Goal: Check status: Check status

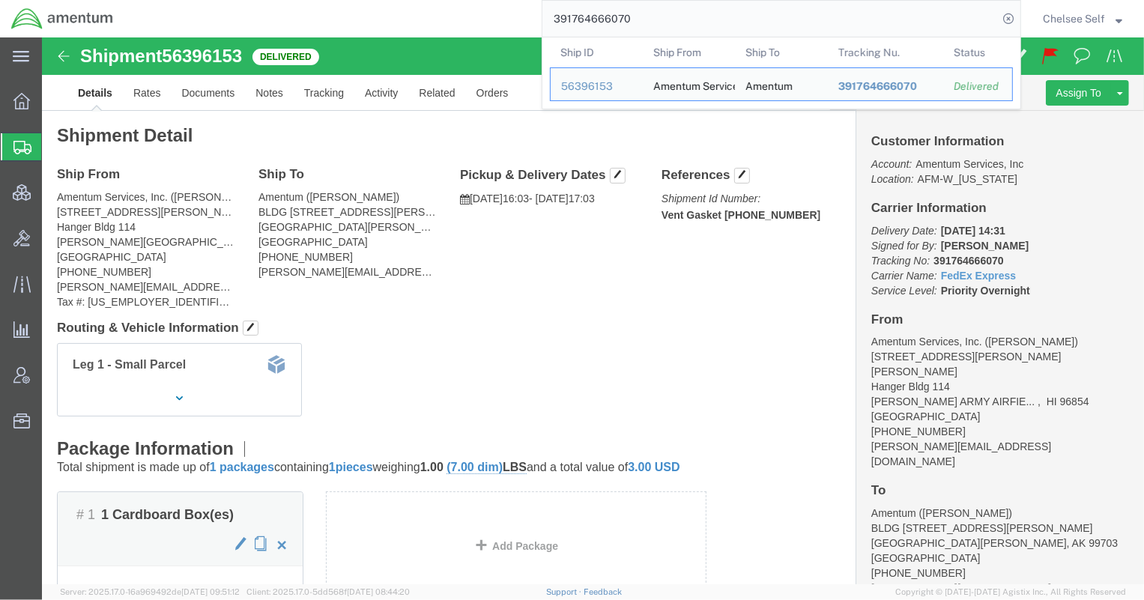
drag, startPoint x: 666, startPoint y: 13, endPoint x: 375, endPoint y: 7, distance: 291.6
click at [375, 7] on div "391764666070 Ship ID Ship From Ship To Tracking Nu. Status Ship ID 56396153 Shi…" at bounding box center [572, 18] width 897 height 37
paste input "1Z19E86Y0196121306"
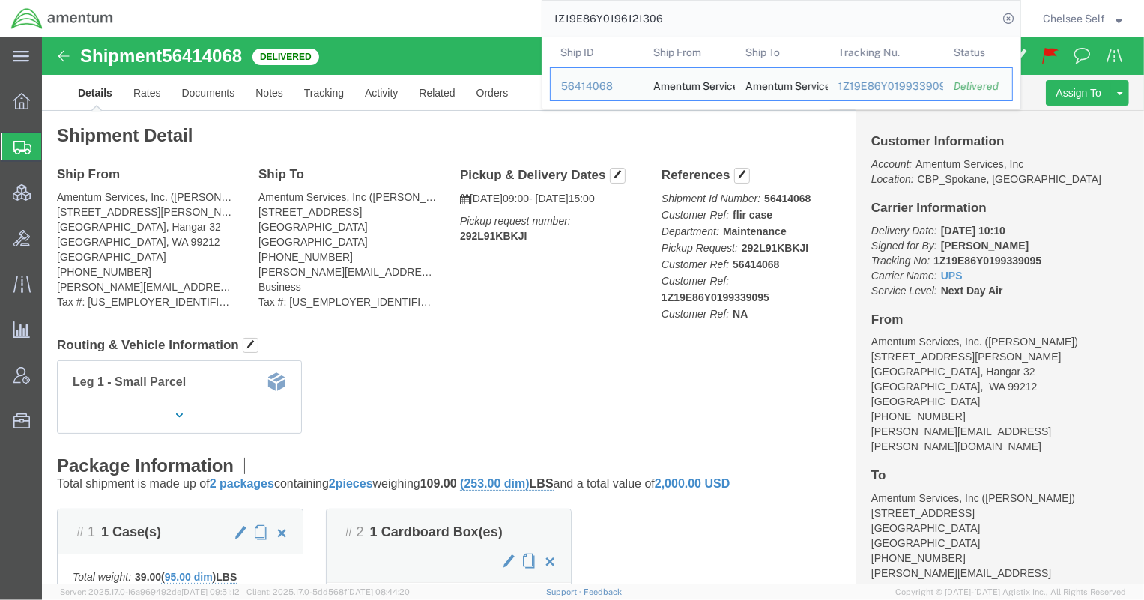
drag, startPoint x: 619, startPoint y: 19, endPoint x: 416, endPoint y: 18, distance: 203.1
click at [416, 18] on div "1Z19E86Y0196121306 Ship ID Ship From Ship To Tracking Nu. Status Ship ID 564140…" at bounding box center [572, 18] width 897 height 37
paste input "9339095"
drag, startPoint x: 716, startPoint y: 20, endPoint x: 423, endPoint y: 31, distance: 293.3
click at [423, 31] on div "1Z19E86Y0199339095 Ship ID Ship From Ship To Tracking Nu. Status Ship ID 564140…" at bounding box center [572, 18] width 897 height 37
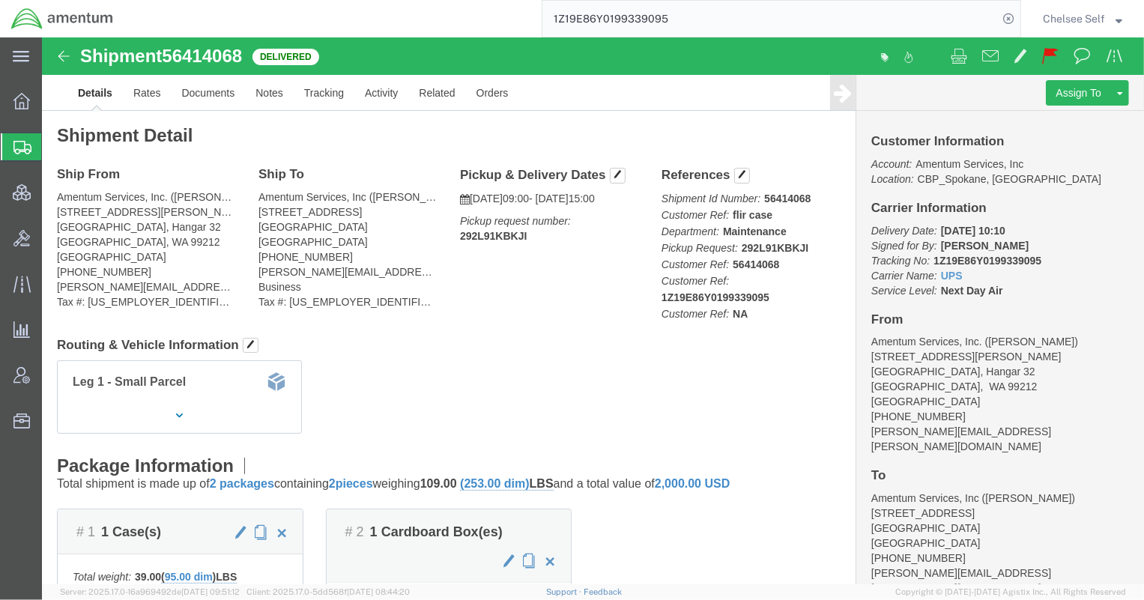
paste input "295307982"
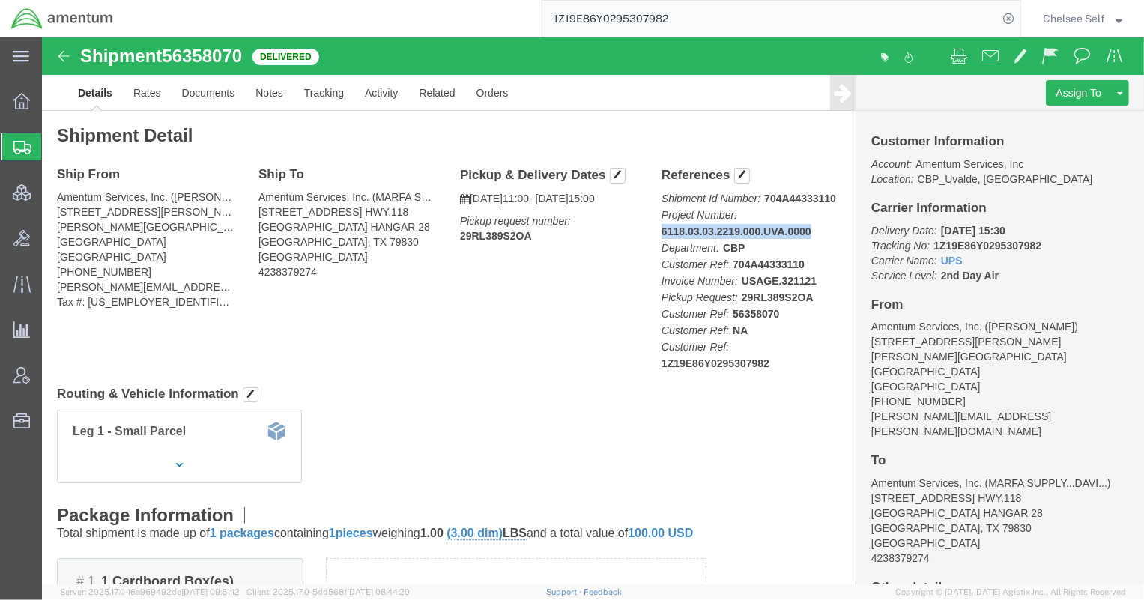
drag, startPoint x: 611, startPoint y: 192, endPoint x: 781, endPoint y: 195, distance: 170.2
click div "References Shipment Id Number: 704A44333110 Project Number: 6118.03.03.2219.000…"
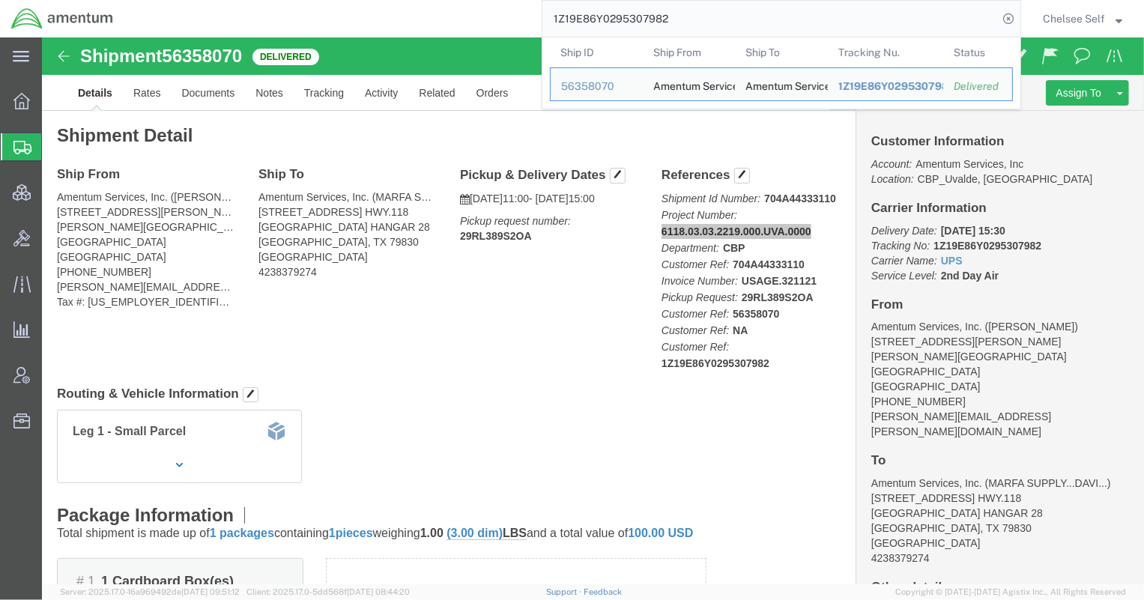
drag, startPoint x: 515, startPoint y: 20, endPoint x: 457, endPoint y: 20, distance: 57.7
click at [457, 20] on div "1Z19E86Y0295307982 Ship ID Ship From Ship To Tracking Nu. Status Ship ID 563580…" at bounding box center [572, 18] width 897 height 37
paste input "844884"
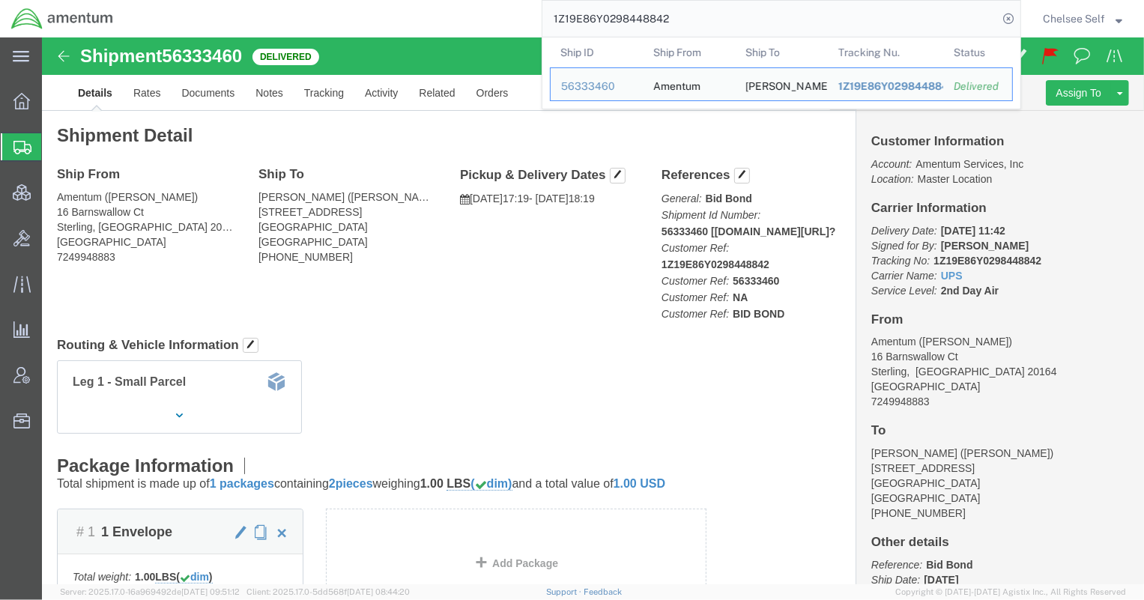
drag, startPoint x: 586, startPoint y: 13, endPoint x: 456, endPoint y: 13, distance: 130.4
click at [456, 13] on div "1Z19E86Y0298448842 Ship ID Ship From Ship To Tracking Nu. Status Ship ID 563334…" at bounding box center [572, 18] width 897 height 37
paste input "392918496"
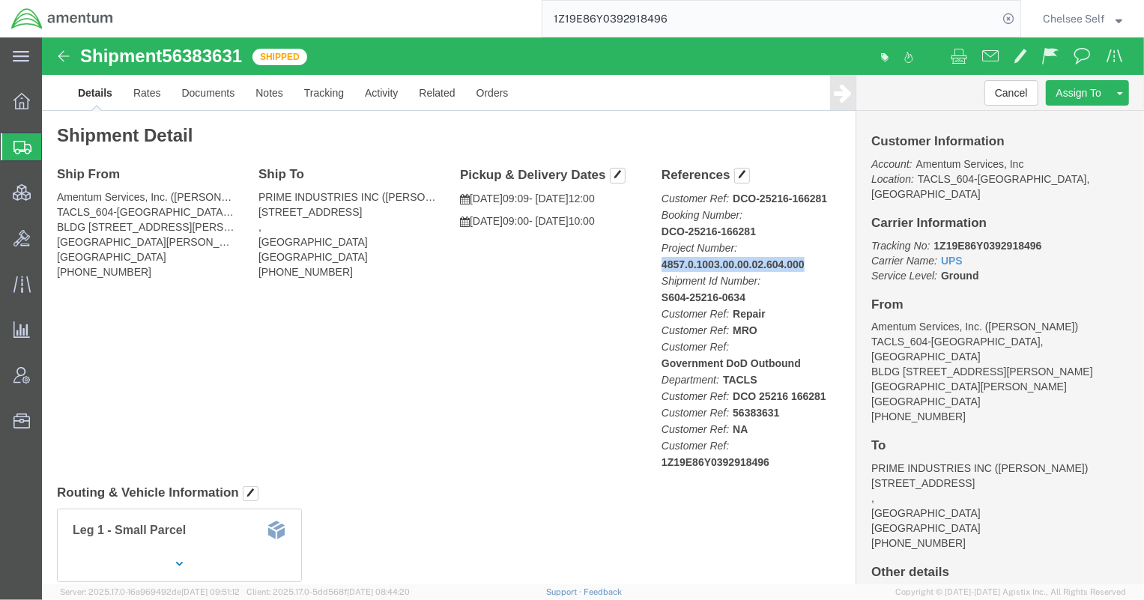
drag, startPoint x: 609, startPoint y: 226, endPoint x: 760, endPoint y: 226, distance: 150.6
click div "References Customer Ref: DCO-25216-166281 Booking Number: DCO-25216-166281 Proj…"
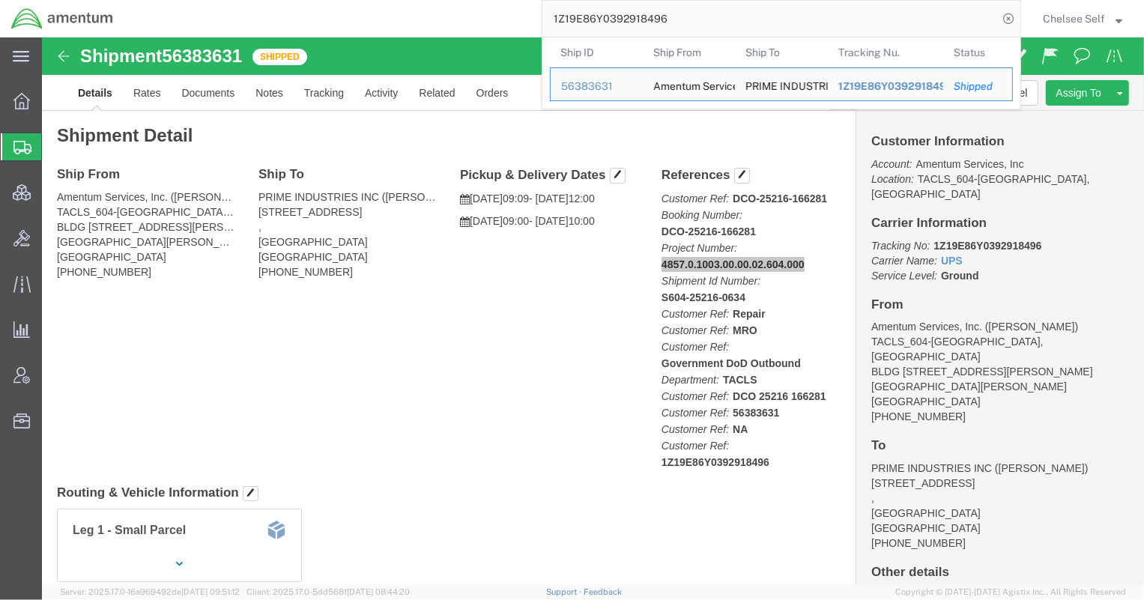
drag, startPoint x: 704, startPoint y: 28, endPoint x: 310, endPoint y: 29, distance: 394.2
click at [310, 29] on div "1Z19E86Y0392918496 Ship ID Ship From Ship To Tracking Nu. Status Ship ID 563836…" at bounding box center [572, 18] width 897 height 37
paste input "3053285"
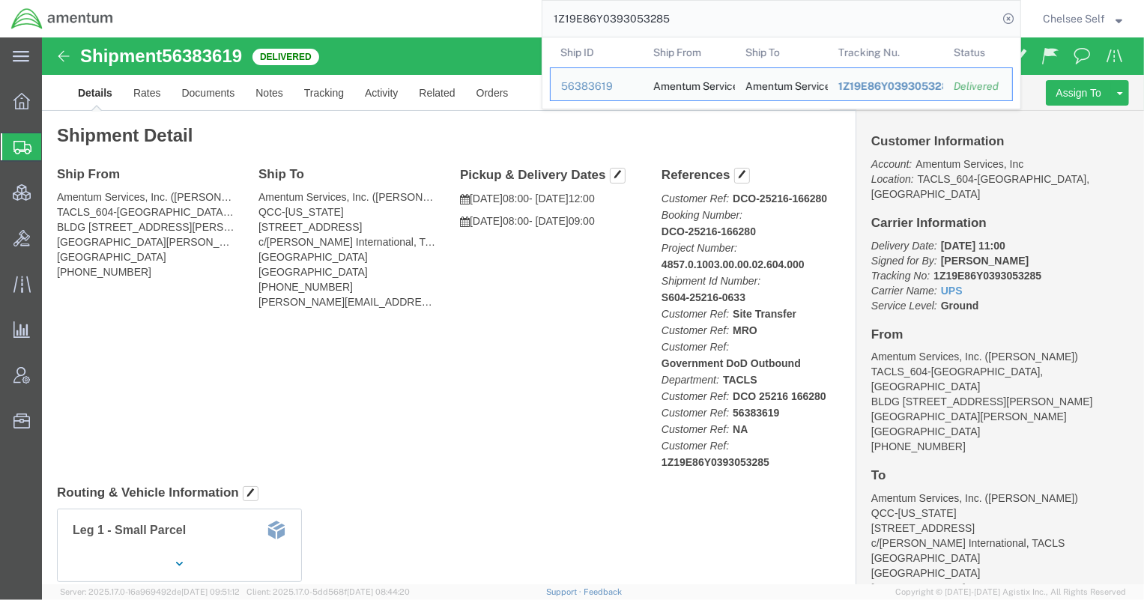
drag, startPoint x: 711, startPoint y: 15, endPoint x: 414, endPoint y: 12, distance: 297.5
click at [414, 12] on div "1Z19E86Y0393053285 Ship ID Ship From Ship To Tracking Nu. Status Ship ID 563836…" at bounding box center [572, 18] width 897 height 37
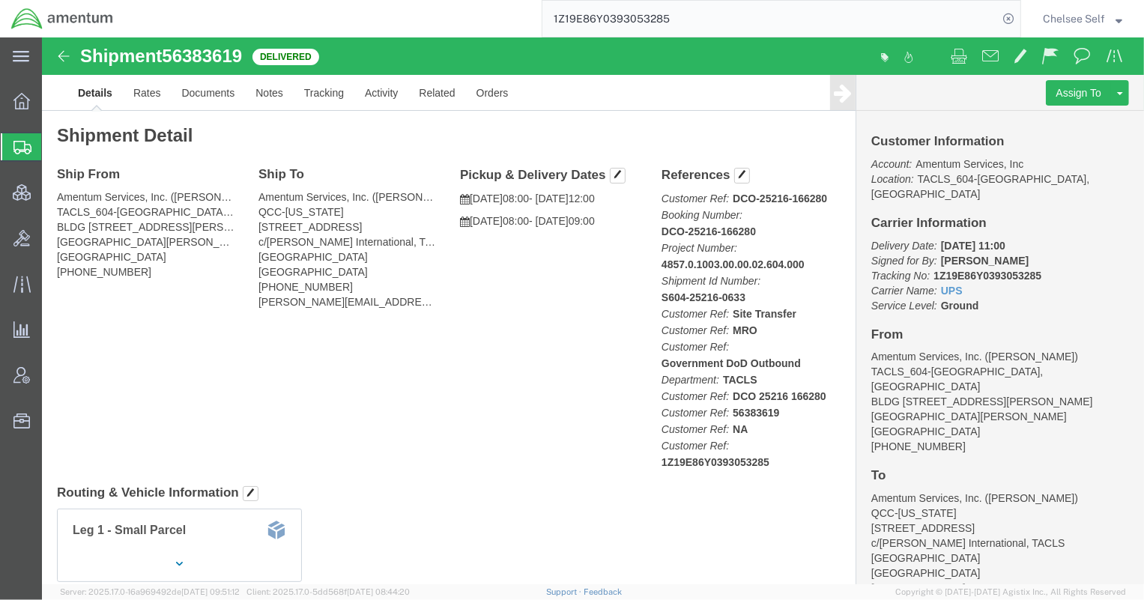
paste input "88266"
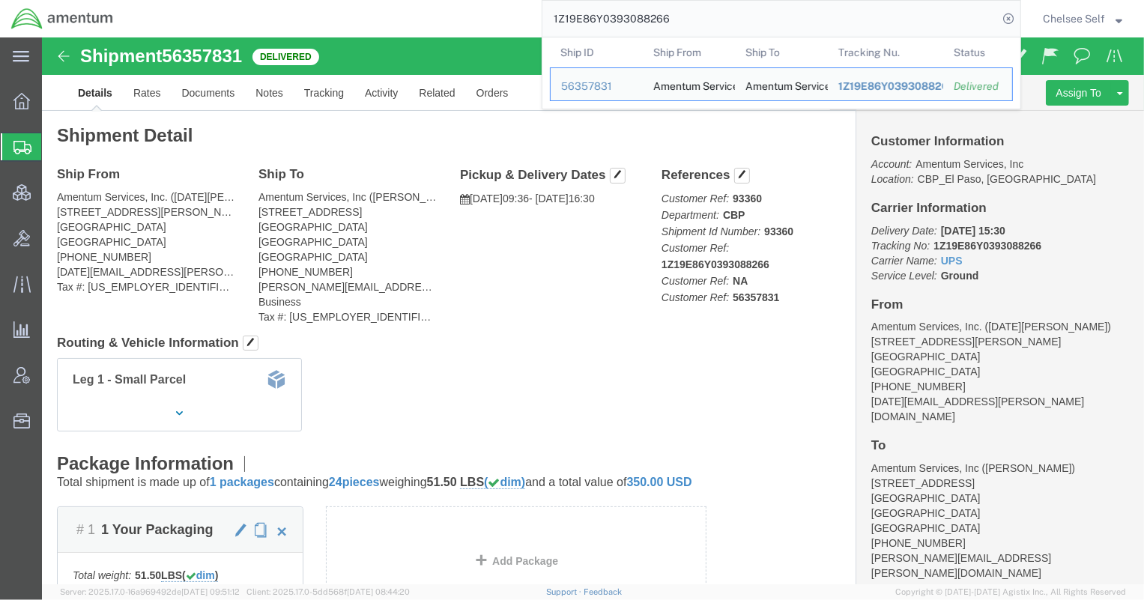
drag, startPoint x: 736, startPoint y: 16, endPoint x: 426, endPoint y: 10, distance: 309.6
click at [426, 10] on div "1Z19E86Y0393088266 Ship ID Ship From Ship To Tracking Nu. Status Ship ID 563578…" at bounding box center [572, 18] width 897 height 37
paste input "5150032"
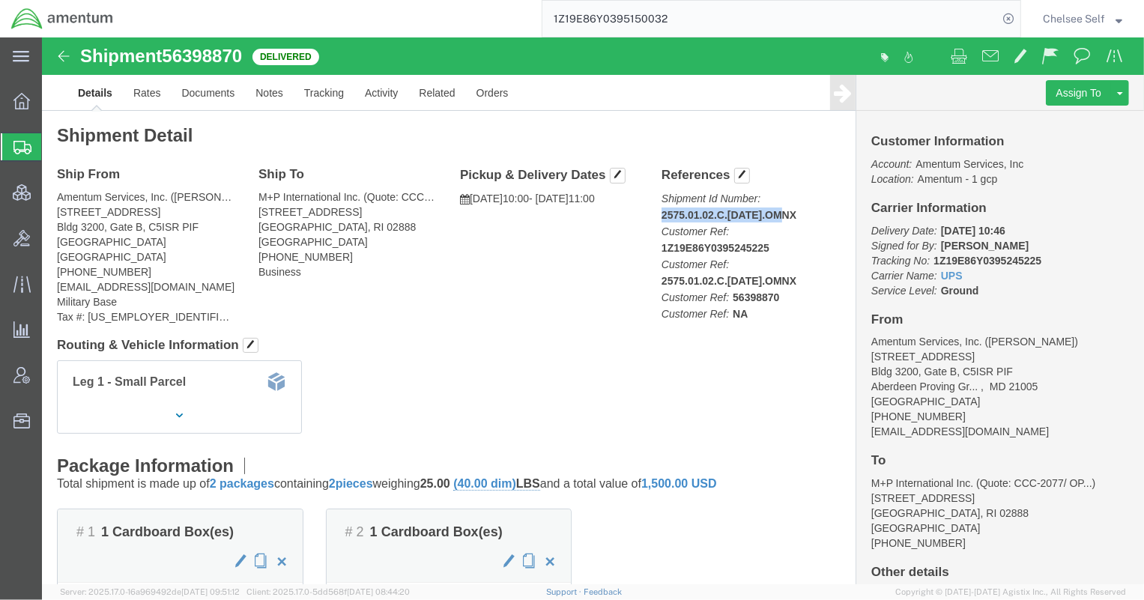
drag, startPoint x: 634, startPoint y: 177, endPoint x: 754, endPoint y: 175, distance: 119.9
click div "References Shipment Id Number: 2575.01.02.C.[DATE].OMNX Customer Ref: 1Z19E86Y0…"
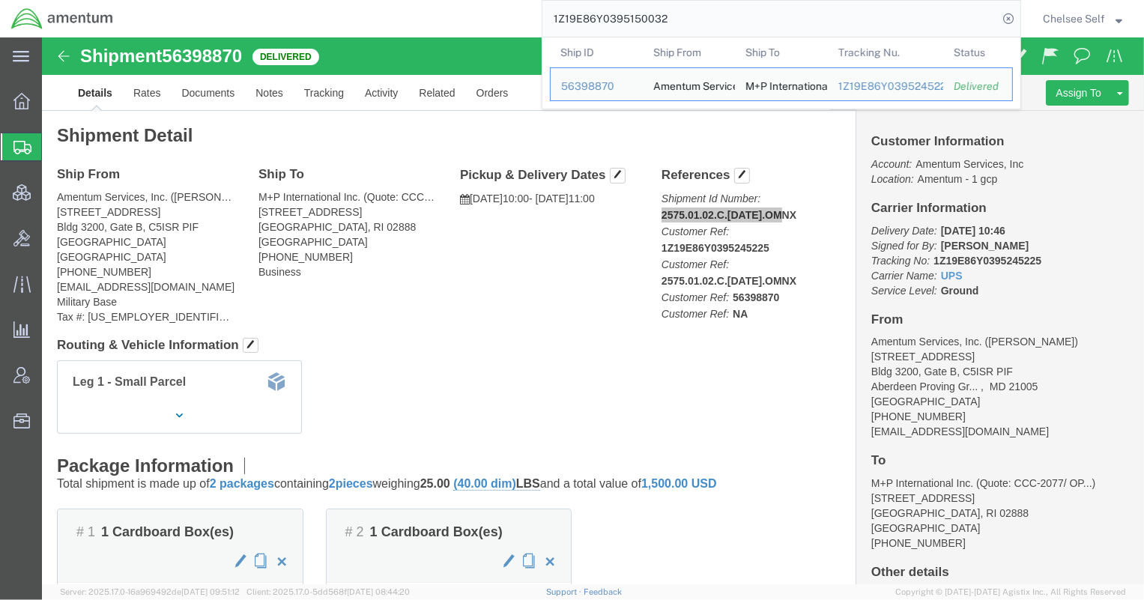
drag, startPoint x: 706, startPoint y: 22, endPoint x: 461, endPoint y: 10, distance: 245.4
click at [461, 10] on div "1Z19E86Y0395150032 Ship ID Ship From Ship To Tracking Nu. Status Ship ID 563988…" at bounding box center [572, 18] width 897 height 37
paste input "6057516"
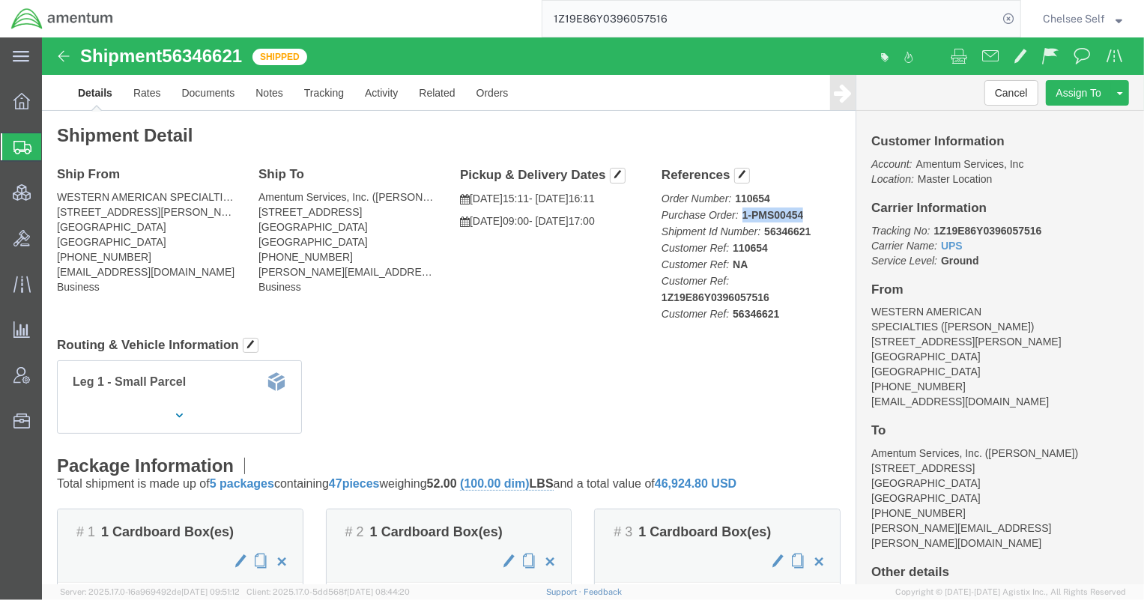
drag, startPoint x: 694, startPoint y: 178, endPoint x: 767, endPoint y: 175, distance: 73.5
click p "Order Number: 110654 Purchase Order: 1-PMS00454 Shipment Id Number: 56346621 Cu…"
copy b "1-PMS00454"
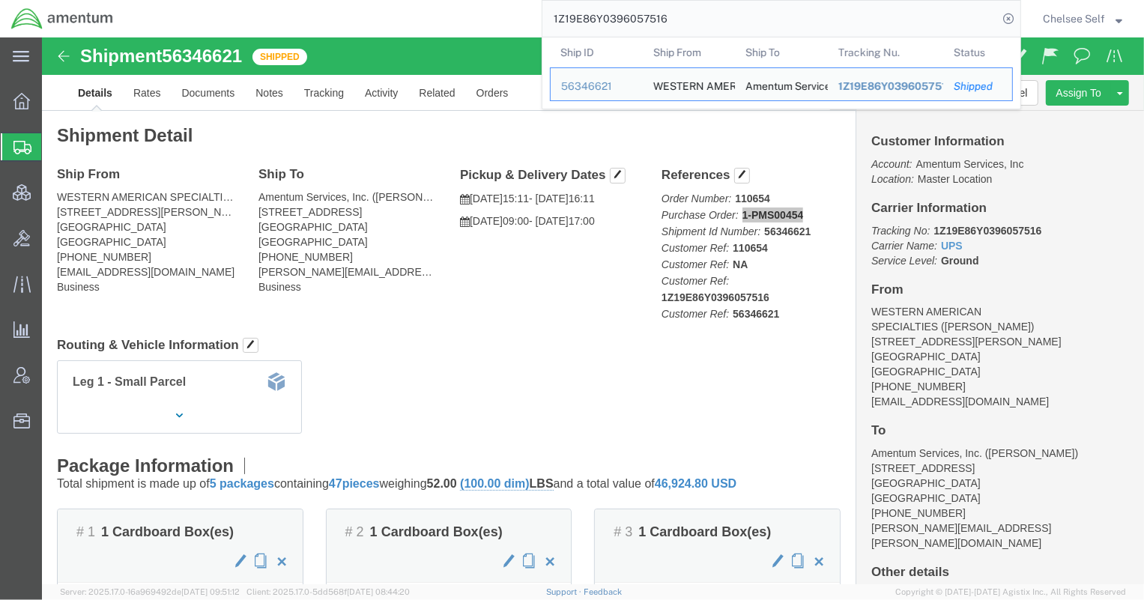
drag, startPoint x: 681, startPoint y: 12, endPoint x: 344, endPoint y: 18, distance: 337.3
click at [347, 19] on div "1Z19E86Y0396057516 Ship ID Ship From Ship To Tracking Nu. Status Ship ID 563466…" at bounding box center [572, 18] width 897 height 37
paste input "37093"
drag, startPoint x: 685, startPoint y: 22, endPoint x: 436, endPoint y: 16, distance: 248.9
click at [436, 16] on div "1Z19E86Y0396370936 Ship ID Ship From Ship To Tracking Nu. Status Ship ID 563466…" at bounding box center [572, 18] width 897 height 37
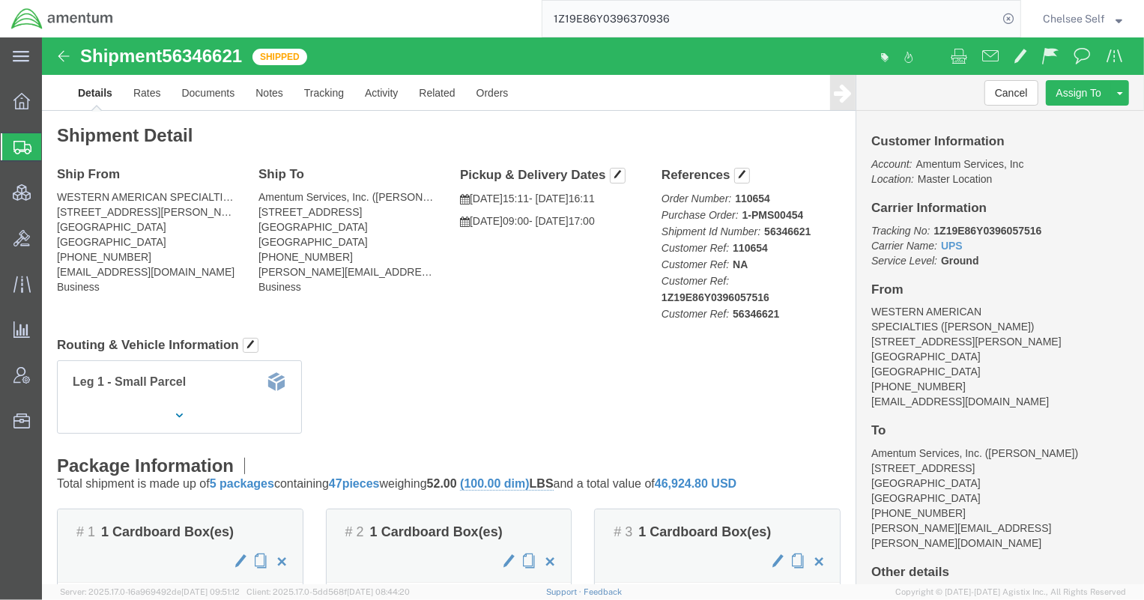
paste input "7208128"
drag, startPoint x: 698, startPoint y: 11, endPoint x: 270, endPoint y: 1, distance: 428.8
click at [277, 5] on div "1Z19E86Y0397208128" at bounding box center [572, 18] width 897 height 37
paste input "468900"
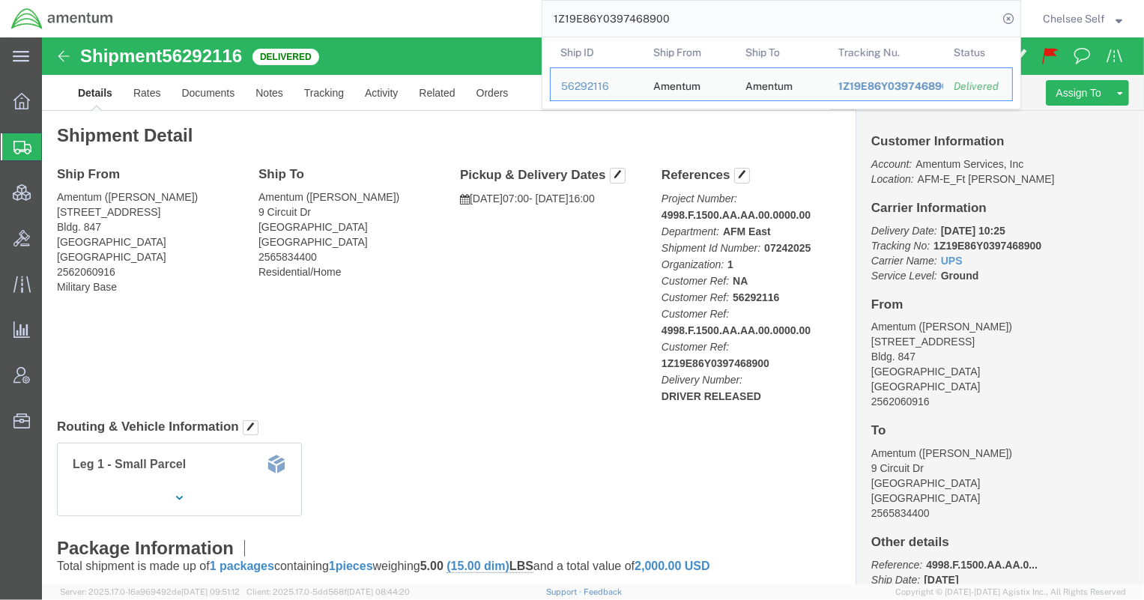
drag, startPoint x: 706, startPoint y: 20, endPoint x: 450, endPoint y: 20, distance: 255.6
click at [450, 20] on div "1Z19E86Y0397468900 Ship ID Ship From Ship To Tracking Nu. Status Ship ID 562921…" at bounding box center [572, 18] width 897 height 37
paste input "8789946"
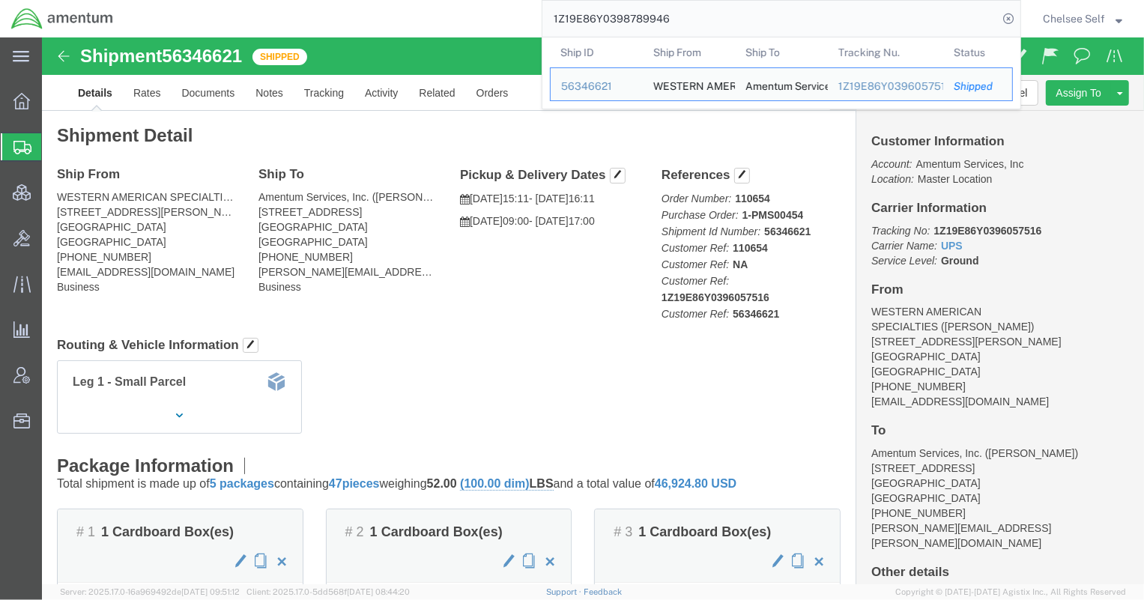
drag, startPoint x: 678, startPoint y: 16, endPoint x: 366, endPoint y: 7, distance: 311.2
click at [366, 7] on div "1Z19E86Y0398789946 Ship ID Ship From Ship To Tracking Nu. Status Ship ID 563466…" at bounding box center [572, 18] width 897 height 37
paste input "9589151"
drag, startPoint x: 704, startPoint y: 7, endPoint x: 364, endPoint y: 9, distance: 340.3
click at [364, 9] on div "1Z19E86Y0399589151 Ship ID Ship From Ship To Tracking Nu. Status Ship ID 563466…" at bounding box center [572, 18] width 897 height 37
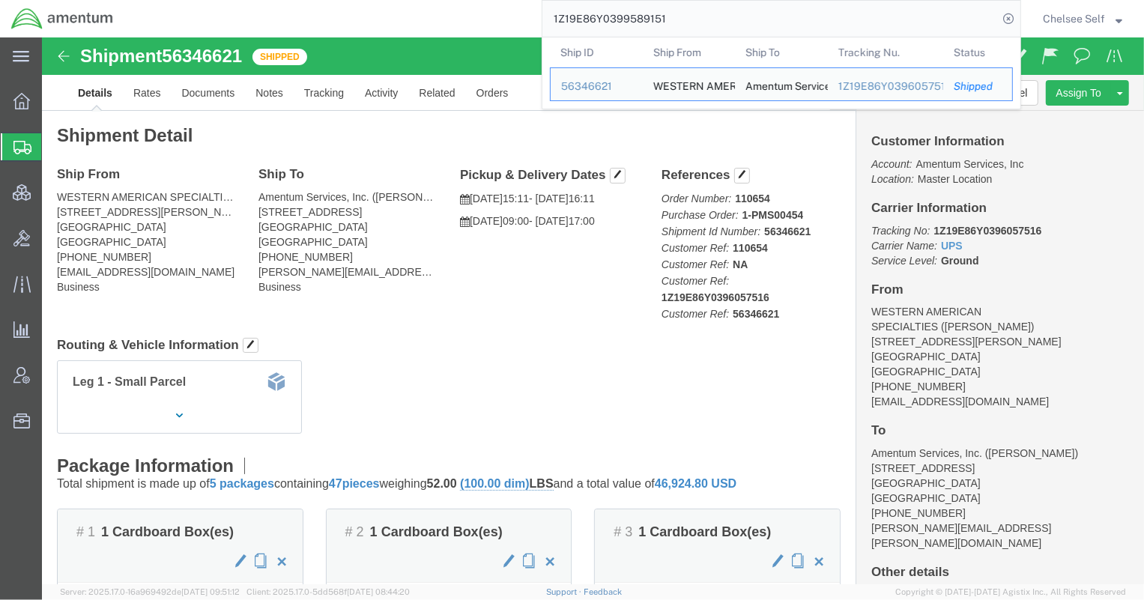
paste input "A422W00340795519"
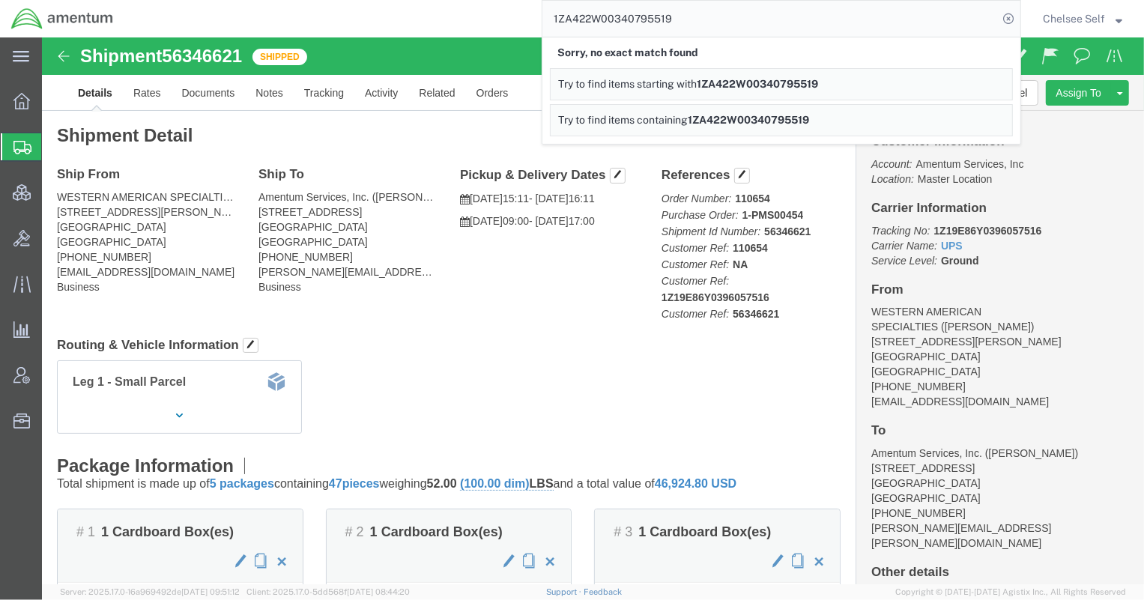
drag, startPoint x: 618, startPoint y: 12, endPoint x: 528, endPoint y: 15, distance: 90.7
click at [528, 15] on div "1ZA422W00340795519 Sorry, no exact match found Try to find items starting with …" at bounding box center [572, 18] width 897 height 37
paste input "19E86Y0298448842"
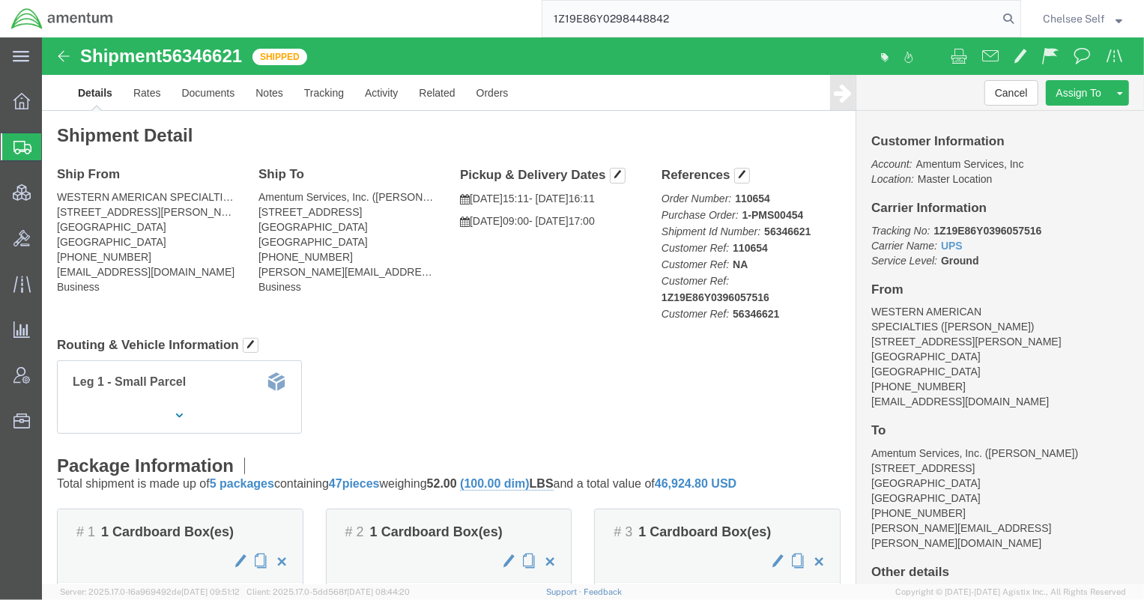
type input "1Z19E86Y0298448842"
